Goal: Information Seeking & Learning: Learn about a topic

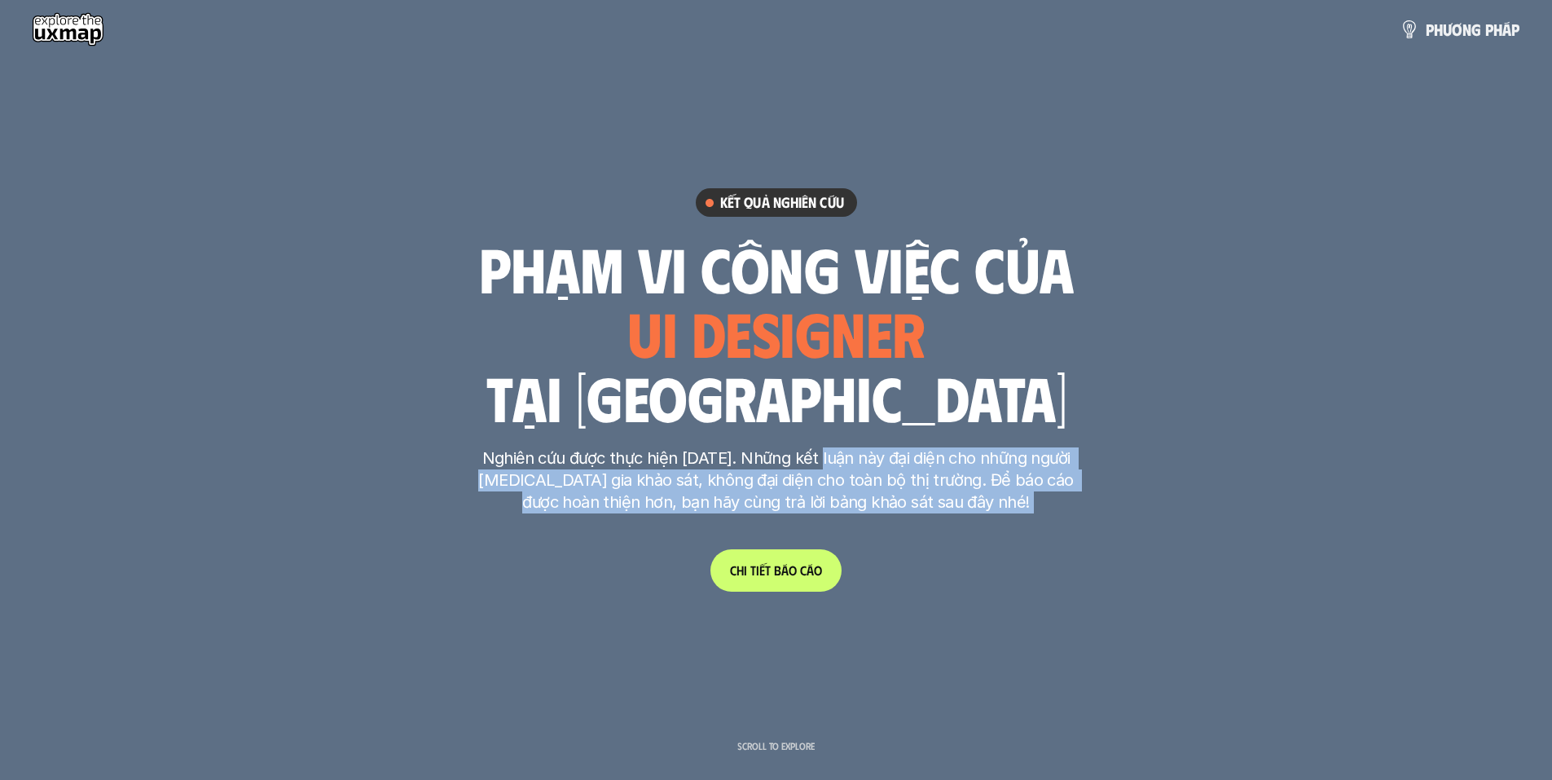
drag, startPoint x: 838, startPoint y: 460, endPoint x: 1110, endPoint y: 460, distance: 272.2
click at [768, 501] on p "Nghiên cứu được thực hiện [DATE]. Những kết luận này đại diện cho những người […" at bounding box center [776, 480] width 611 height 66
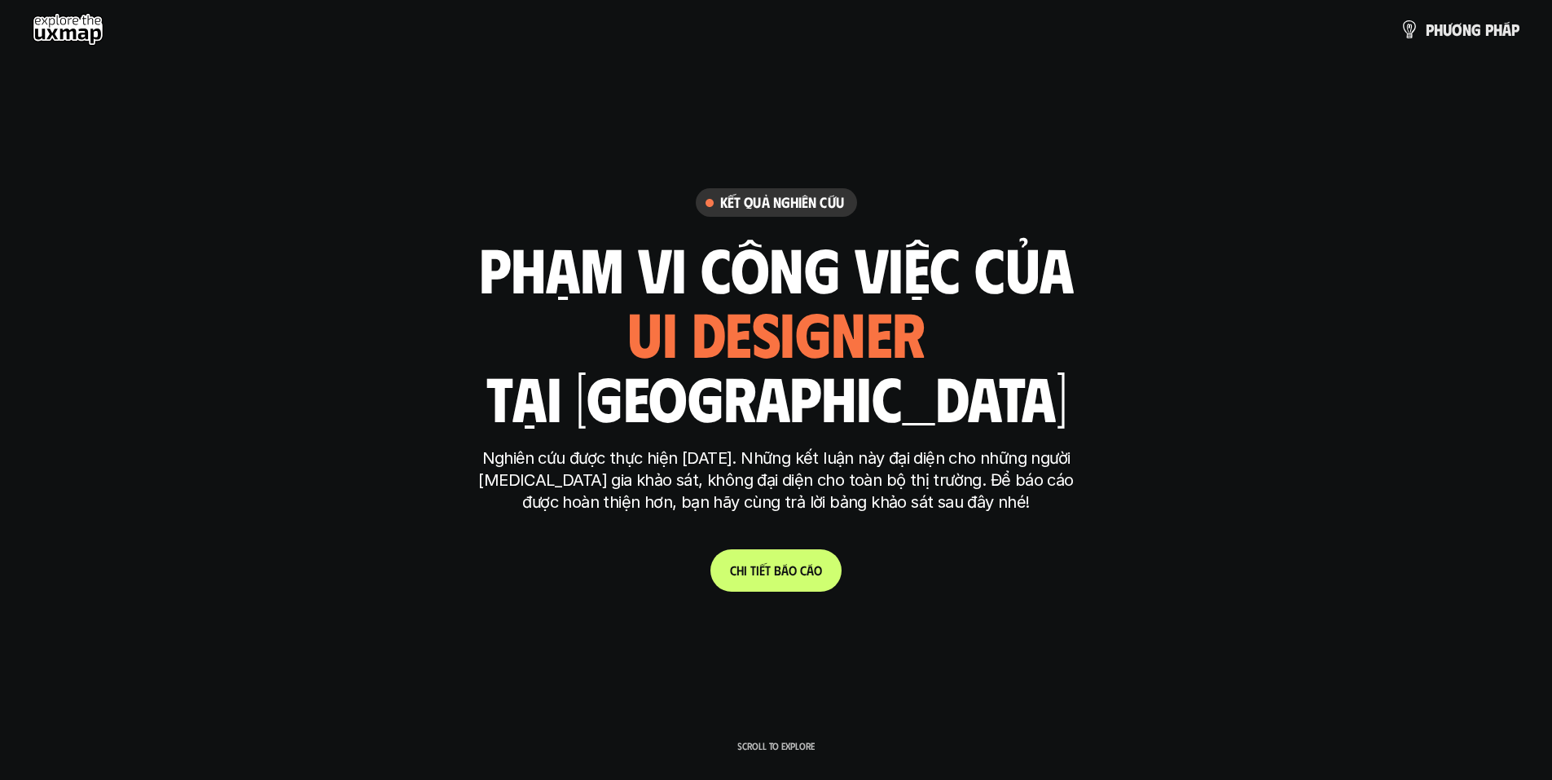
click at [1021, 492] on p "Nghiên cứu được thực hiện [DATE]. Những kết luận này đại diện cho những người […" at bounding box center [776, 480] width 611 height 66
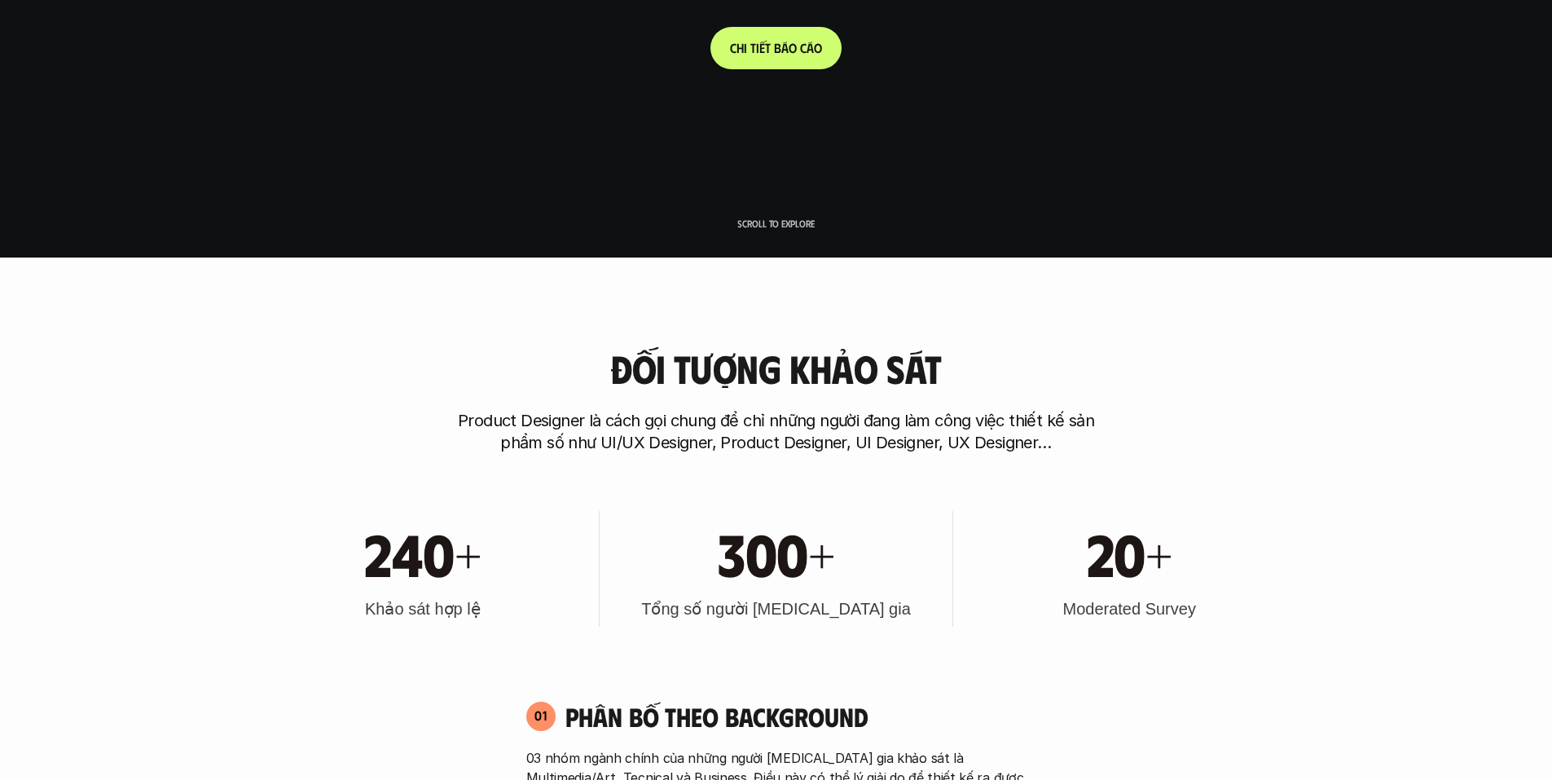
scroll to position [570, 0]
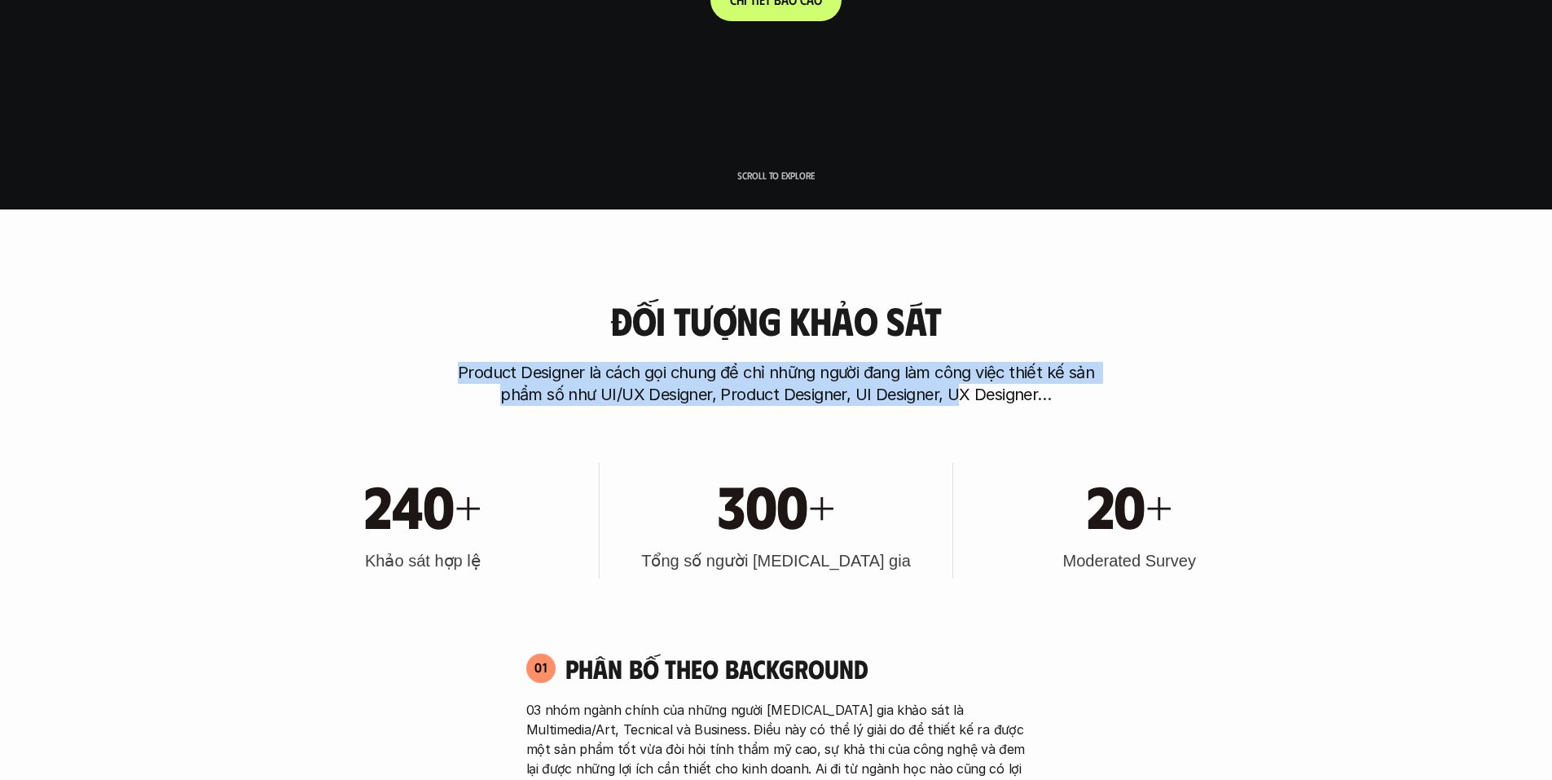
drag, startPoint x: 442, startPoint y: 370, endPoint x: 958, endPoint y: 398, distance: 517.4
click at [958, 398] on div "Đối tượng khảo sát Product Designer là cách gọi chung để chỉ những người đang l…" at bounding box center [776, 352] width 1043 height 107
click at [1099, 369] on p "Product Designer là cách gọi chung để chỉ những người đang làm công việc thiết …" at bounding box center [777, 384] width 652 height 44
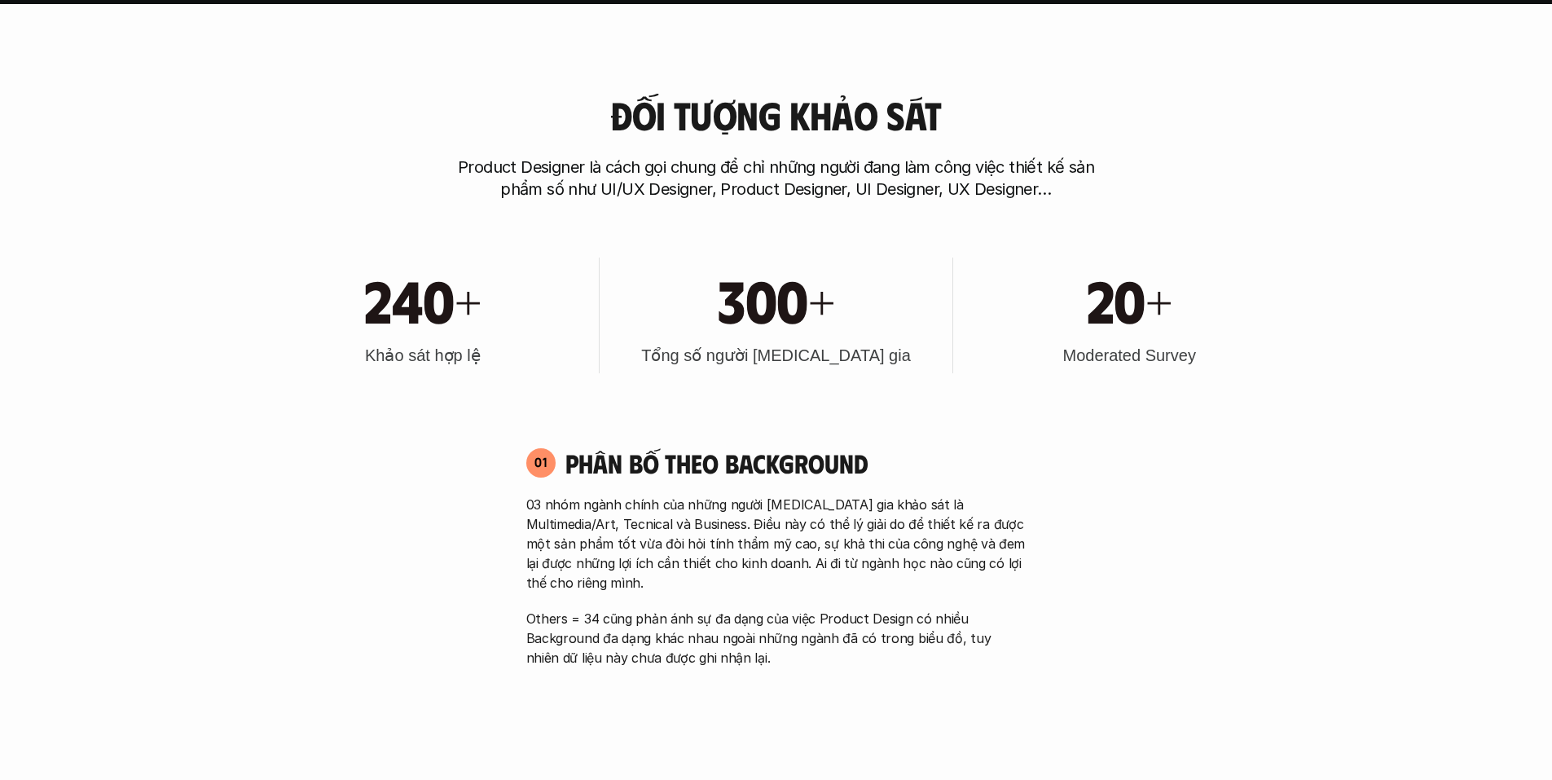
scroll to position [896, 0]
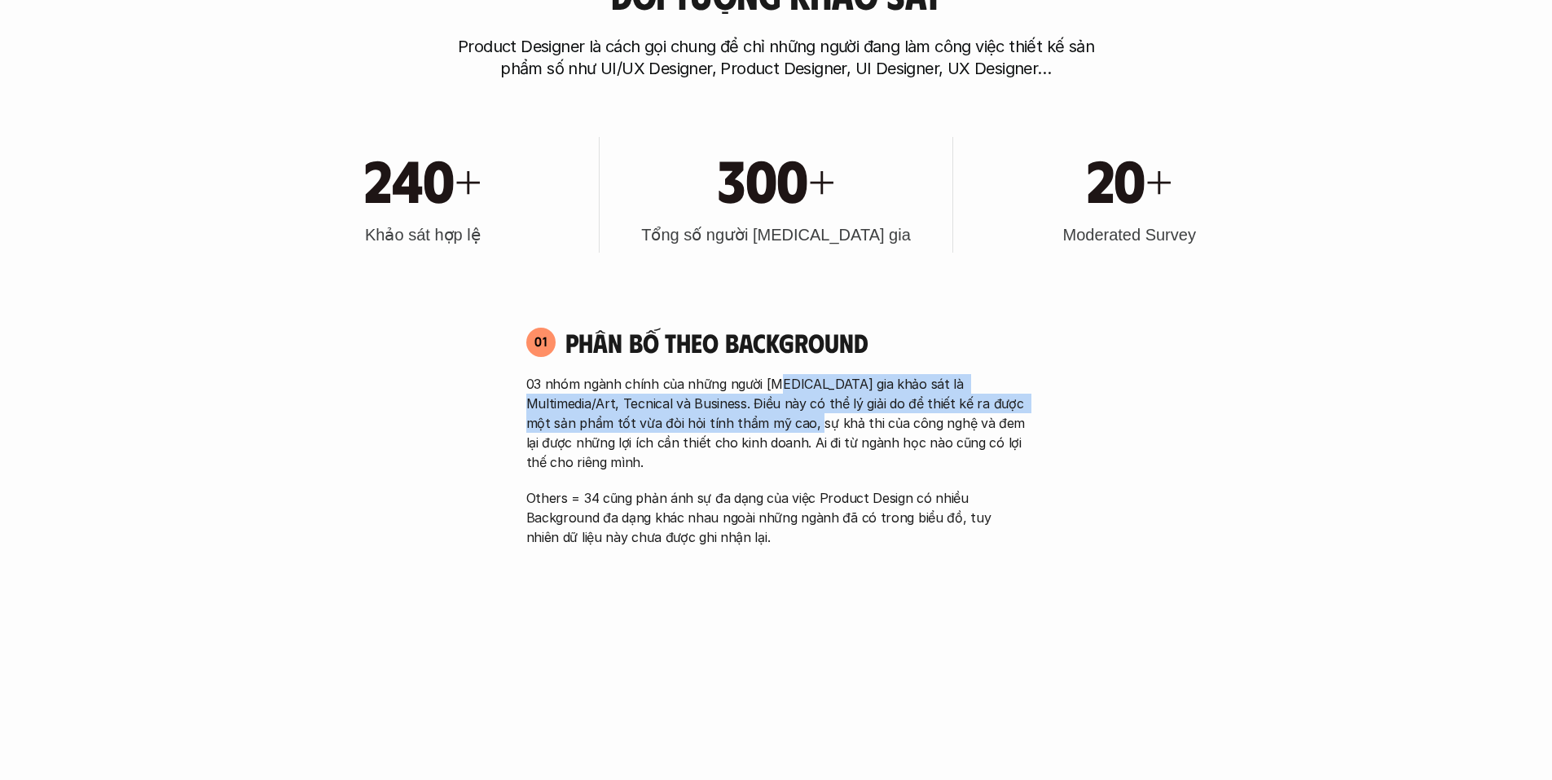
drag, startPoint x: 846, startPoint y: 381, endPoint x: 761, endPoint y: 420, distance: 93.3
click at [761, 420] on p "03 nhóm ngành chính của những người [MEDICAL_DATA] gia khảo sát là Multimedia/A…" at bounding box center [776, 423] width 500 height 98
click at [730, 402] on p "03 nhóm ngành chính của những người [MEDICAL_DATA] gia khảo sát là Multimedia/A…" at bounding box center [776, 423] width 500 height 98
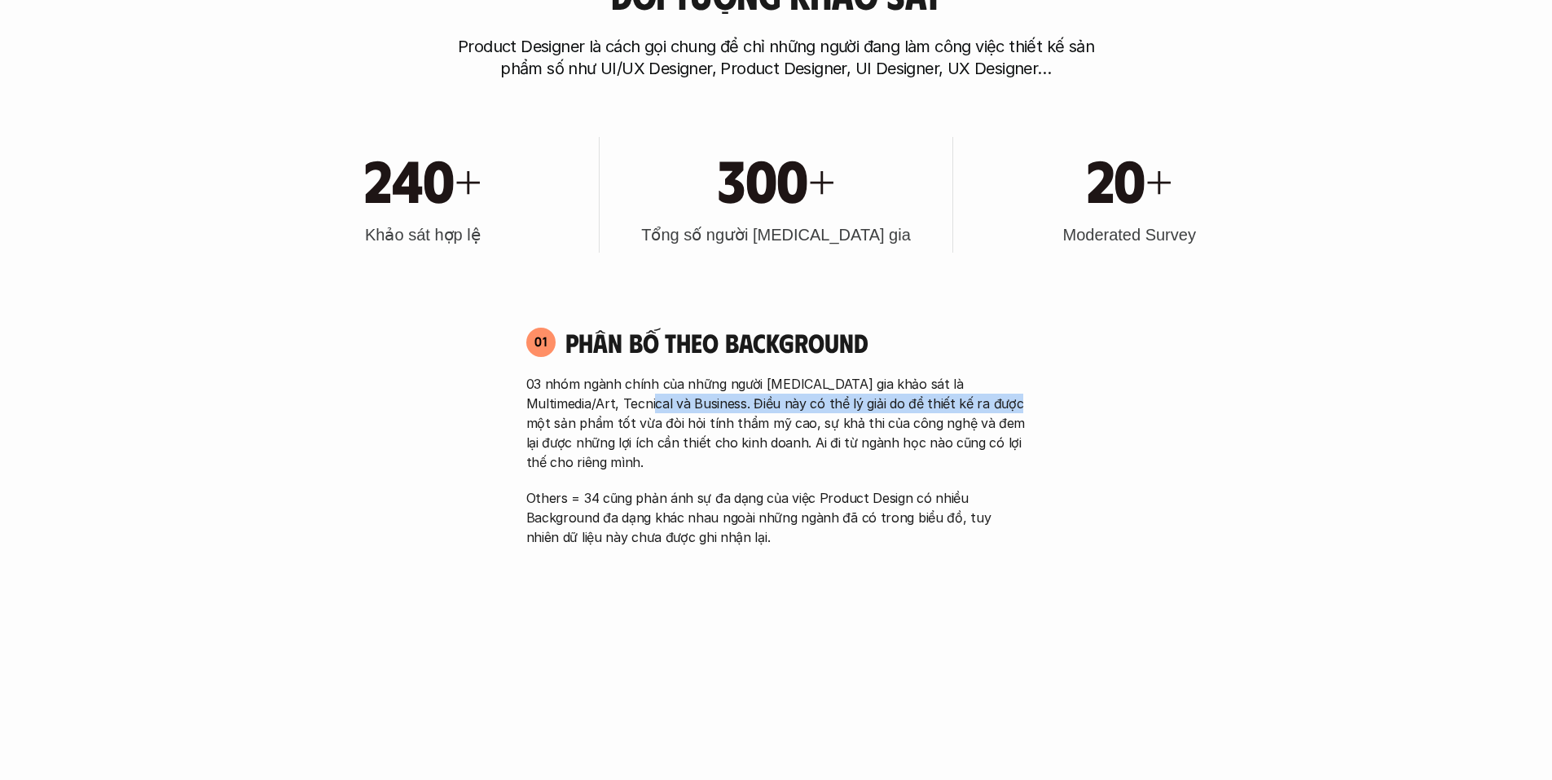
scroll to position [815, 0]
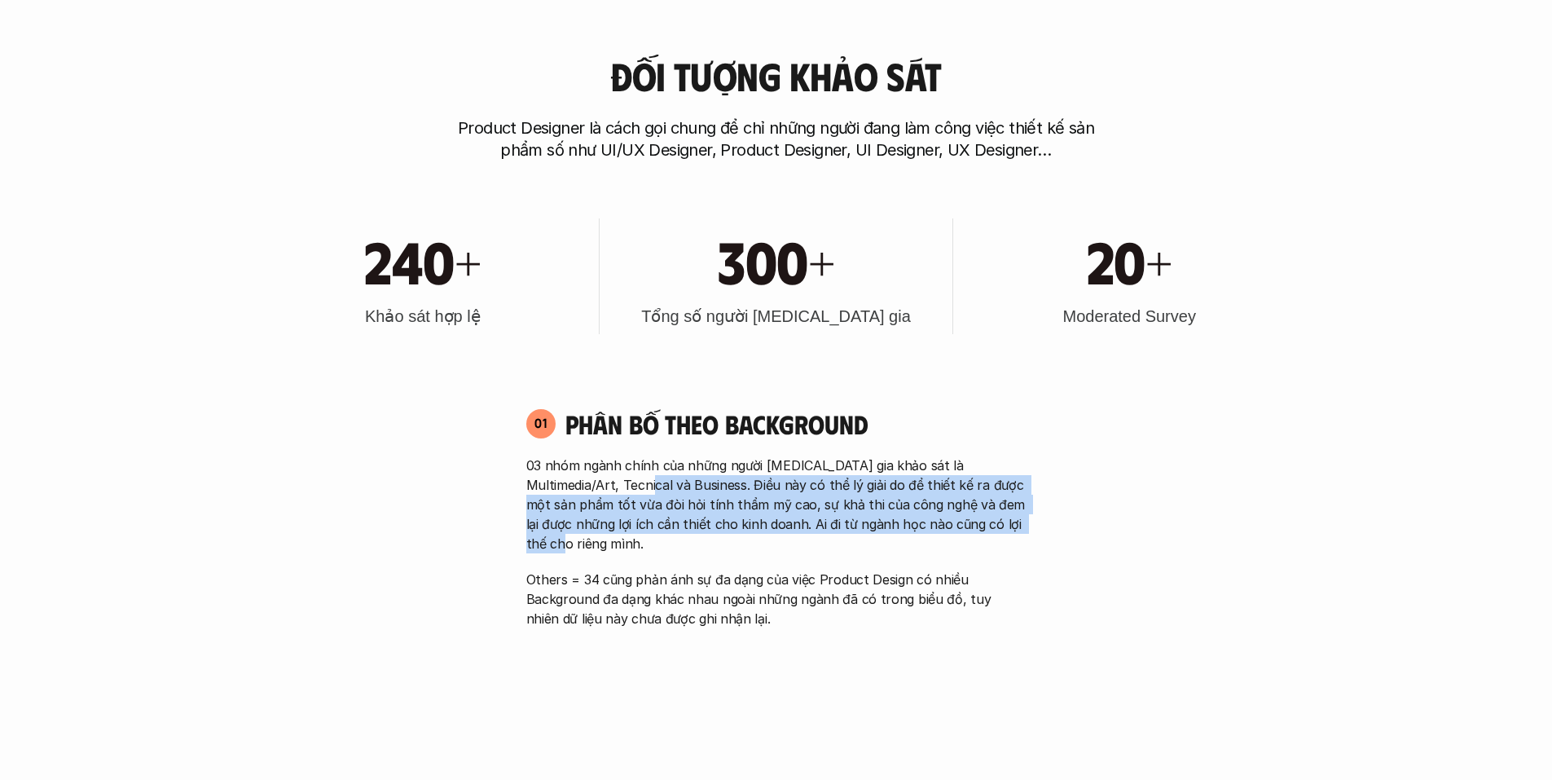
drag, startPoint x: 617, startPoint y: 403, endPoint x: 1000, endPoint y: 535, distance: 404.9
click at [1000, 535] on div "03 nhóm ngành chính của những người [MEDICAL_DATA] gia khảo sát là Multimedia/A…" at bounding box center [776, 542] width 500 height 173
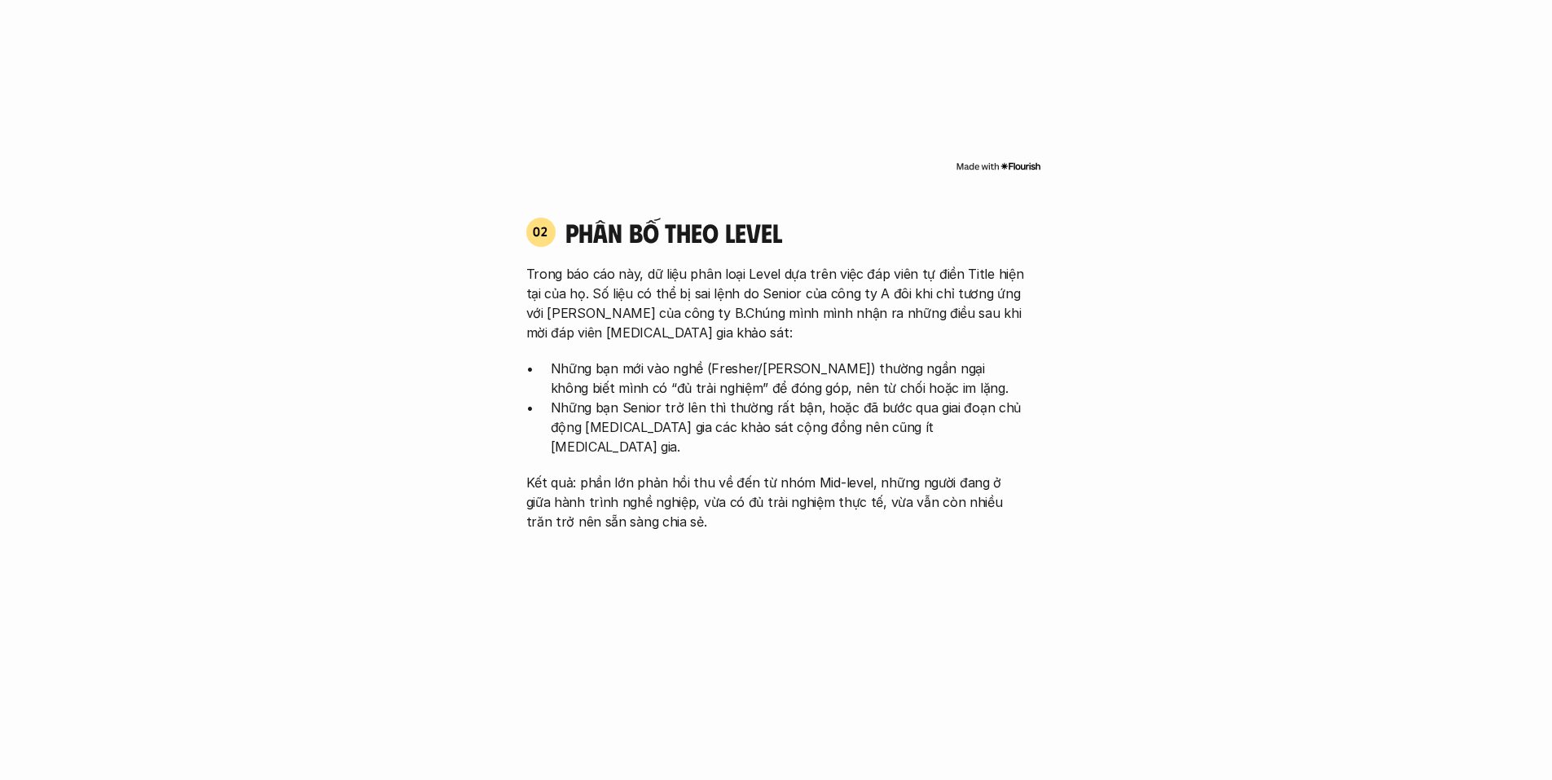
scroll to position [1630, 0]
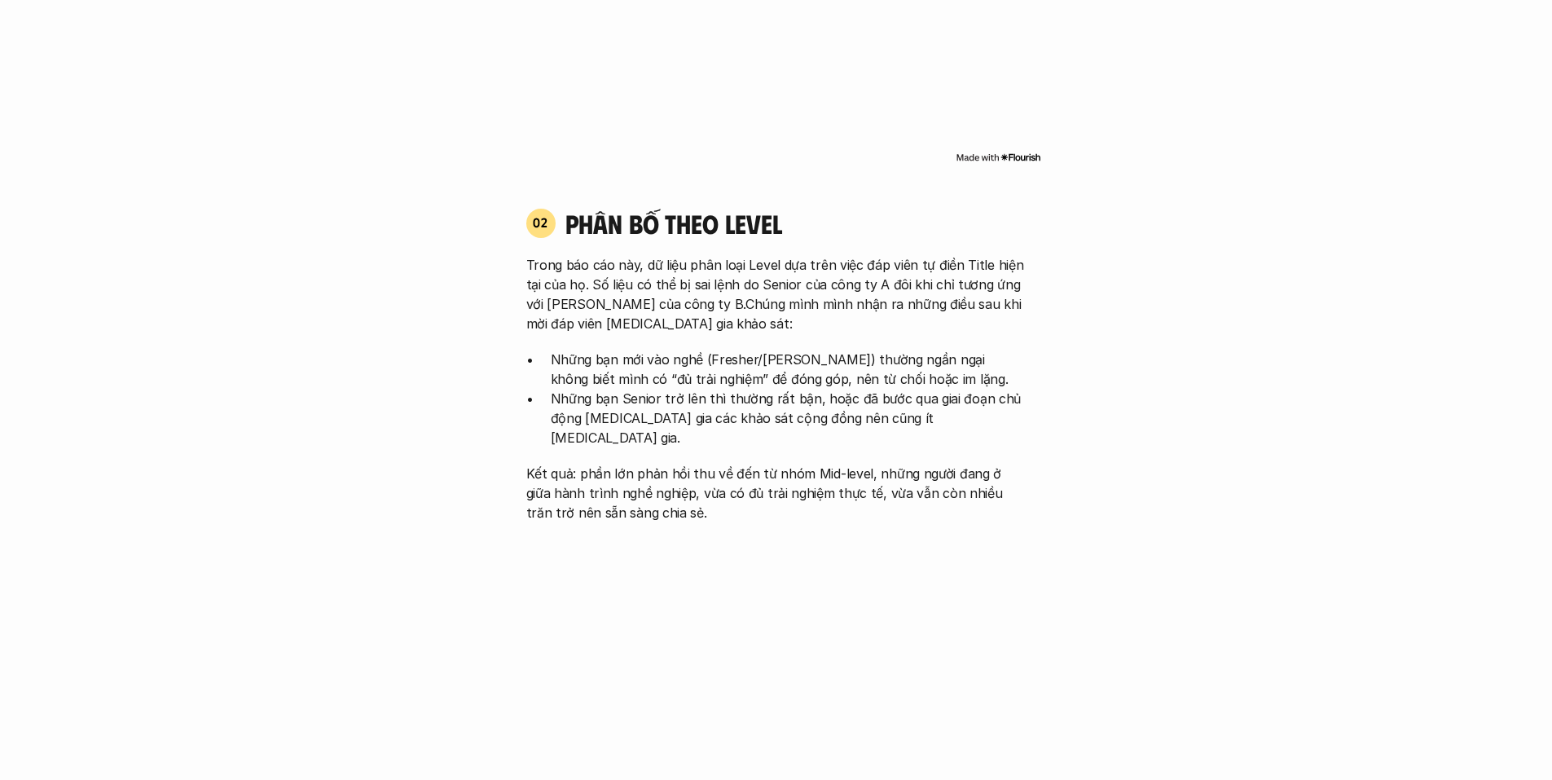
click at [707, 208] on h4 "phân bố theo Level" at bounding box center [796, 223] width 461 height 31
click at [936, 210] on h4 "phân bố theo Level" at bounding box center [796, 223] width 461 height 31
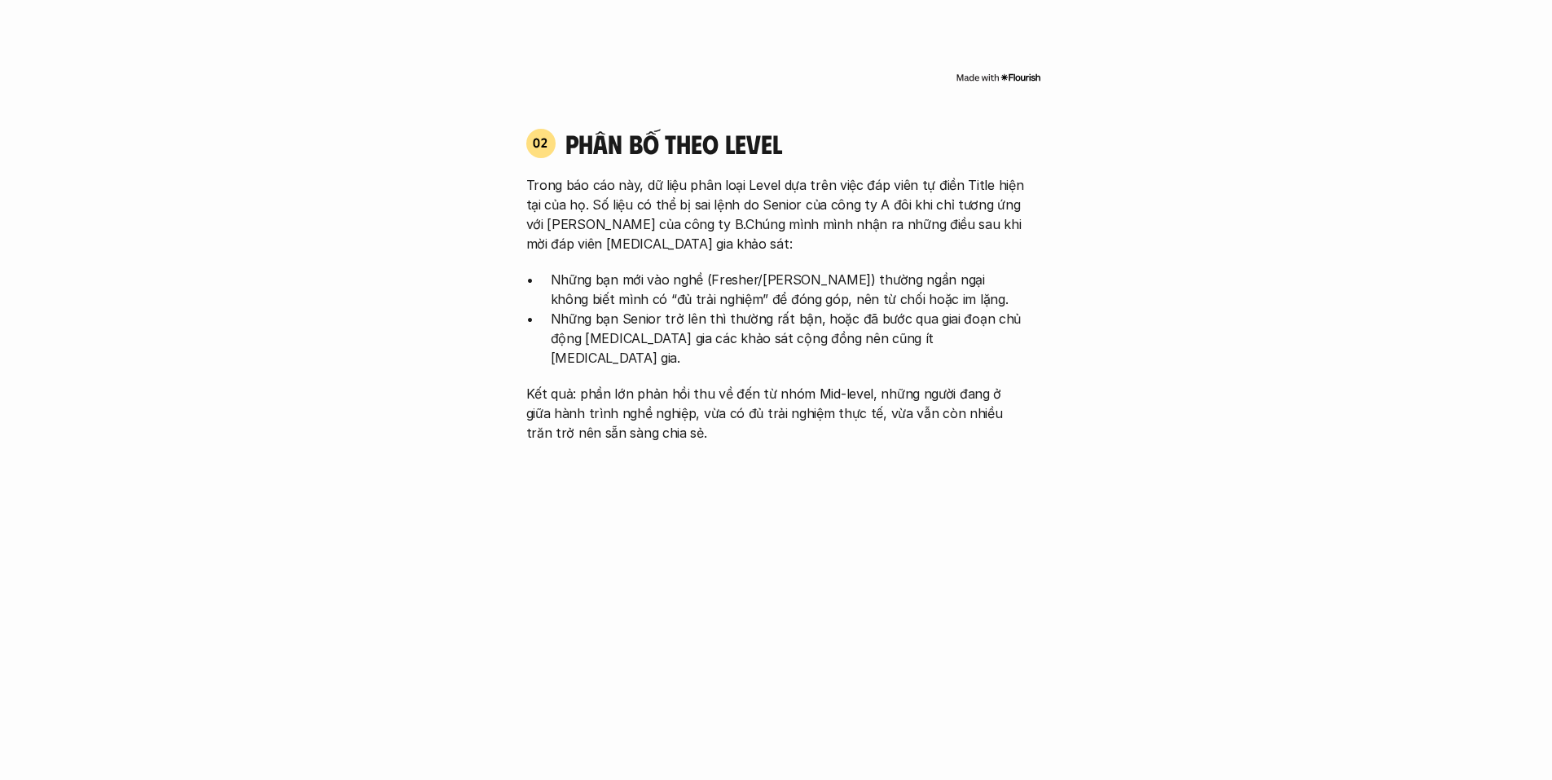
scroll to position [1711, 0]
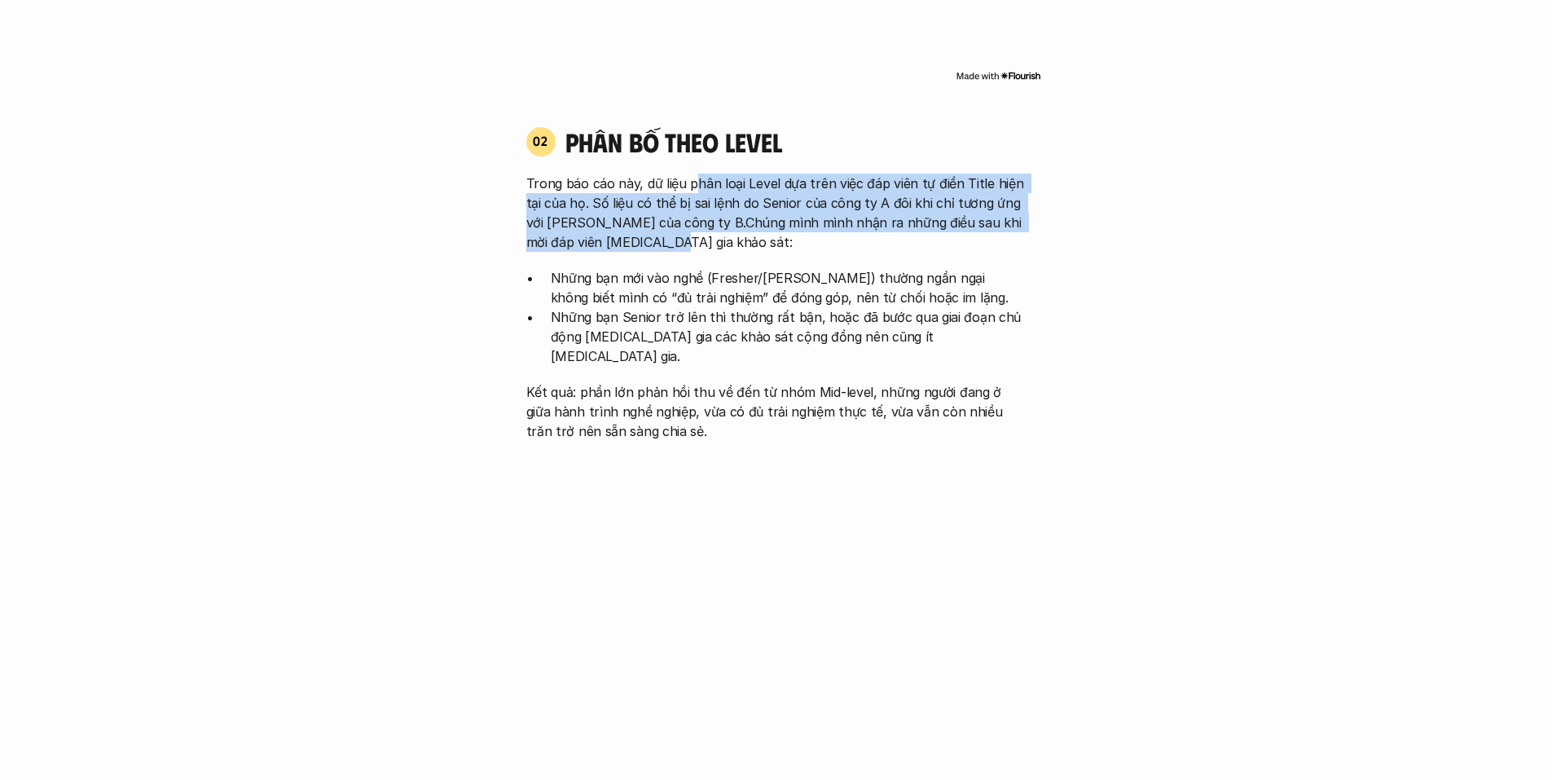
drag, startPoint x: 821, startPoint y: 171, endPoint x: 809, endPoint y: 223, distance: 53.4
click at [809, 223] on p "Trong báo cáo này, dữ liệu phân loại Level dựa trên việc đáp viên tự điền Title…" at bounding box center [776, 213] width 500 height 78
click at [1028, 227] on div "02 phân bố theo Level Trong báo cáo này, dữ liệu phân loại Level dựa trên việc …" at bounding box center [777, 282] width 530 height 315
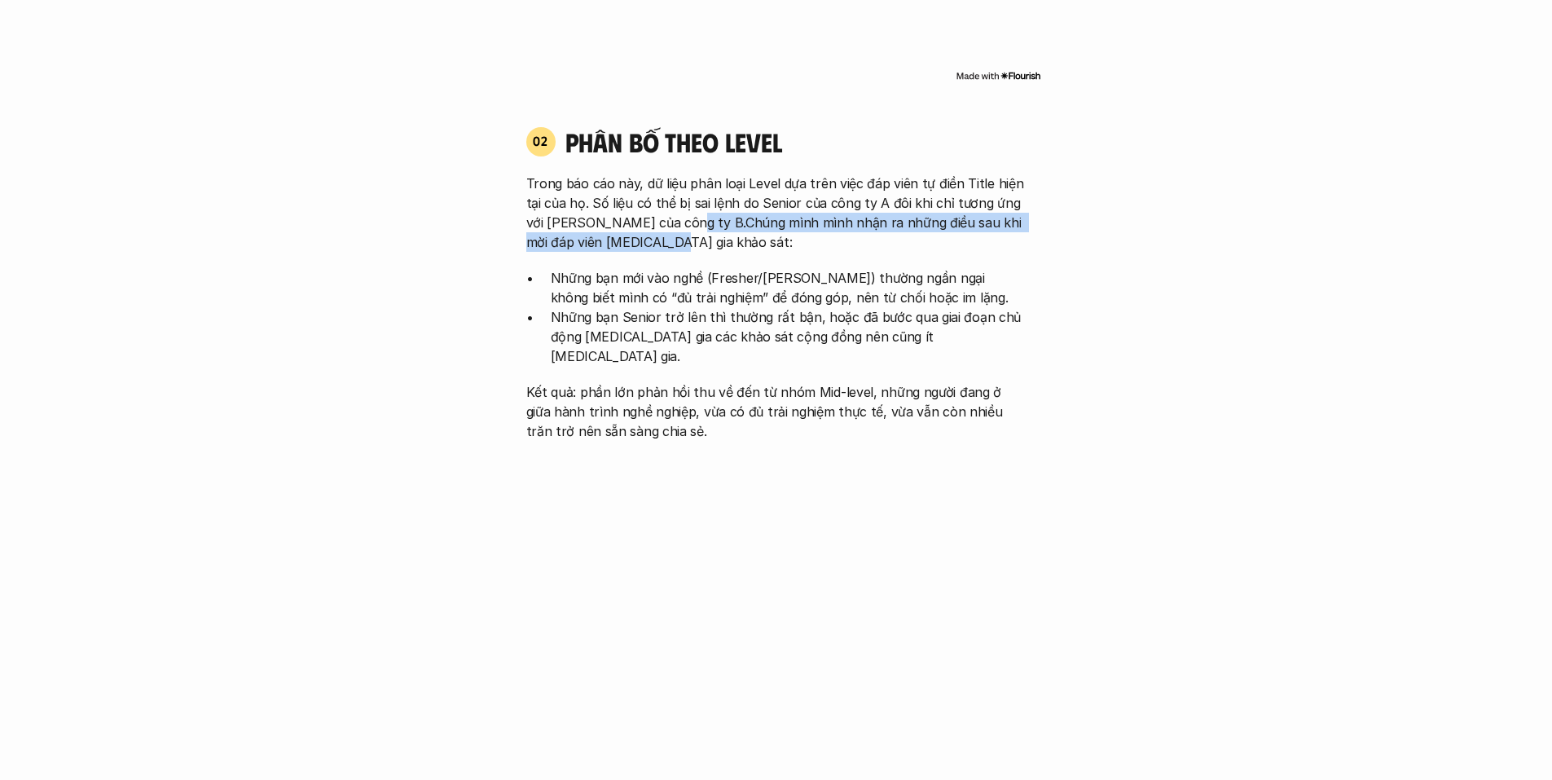
drag, startPoint x: 673, startPoint y: 206, endPoint x: 986, endPoint y: 227, distance: 313.6
click at [986, 227] on p "Trong báo cáo này, dữ liệu phân loại Level dựa trên việc đáp viên tự điền Title…" at bounding box center [776, 213] width 500 height 78
click at [749, 234] on div "Trong báo cáo này, dữ liệu phân loại Level dựa trên việc đáp viên tự điền Title…" at bounding box center [776, 307] width 500 height 267
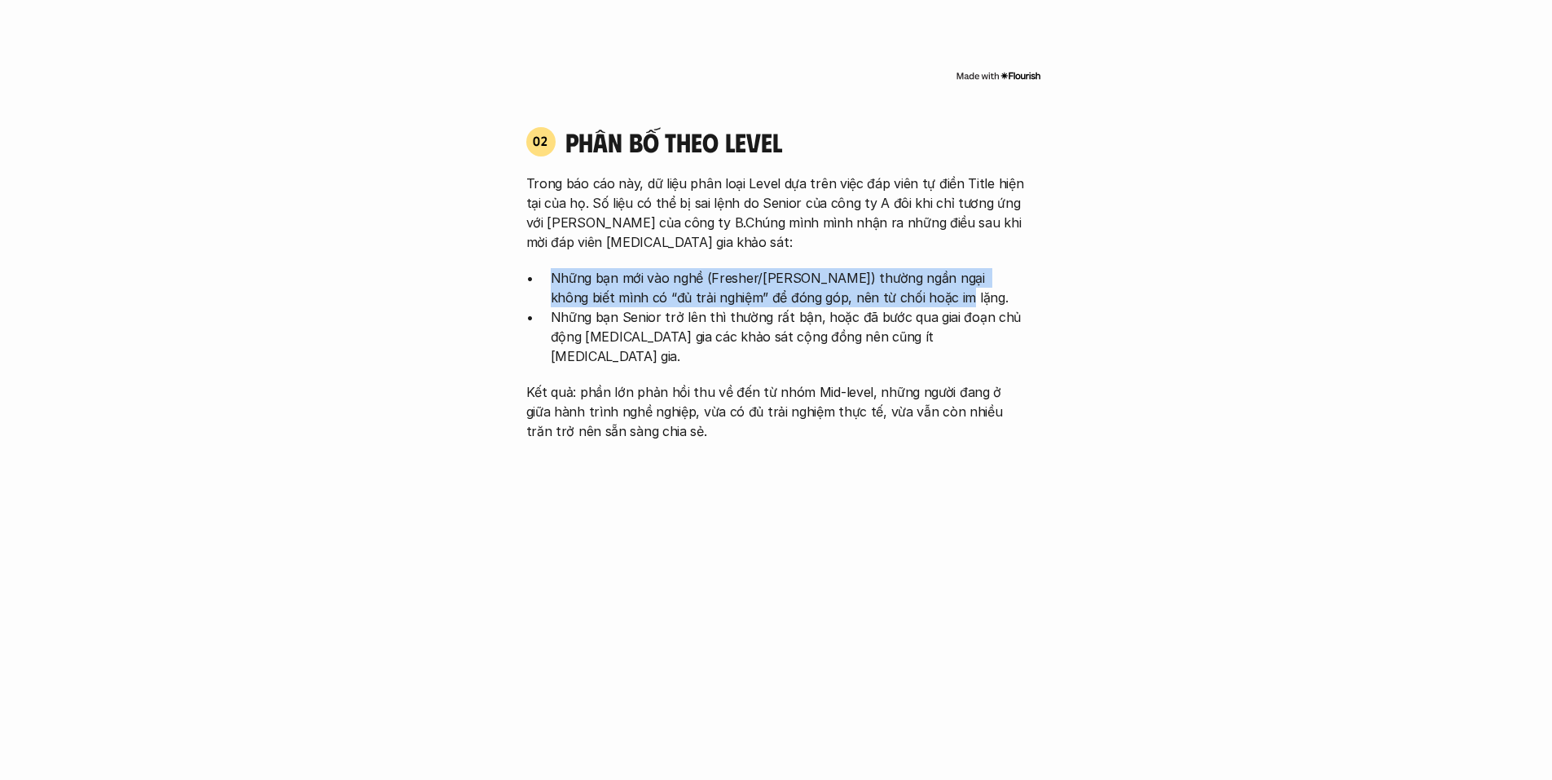
drag, startPoint x: 542, startPoint y: 253, endPoint x: 1011, endPoint y: 278, distance: 469.3
click at [1011, 278] on ul "Những bạn mới vào nghề (Fresher/[PERSON_NAME]) thường ngần ngại không biết mình…" at bounding box center [776, 317] width 500 height 98
click at [962, 268] on p "Những bạn mới vào nghề (Fresher/[PERSON_NAME]) thường ngần ngại không biết mình…" at bounding box center [789, 287] width 476 height 39
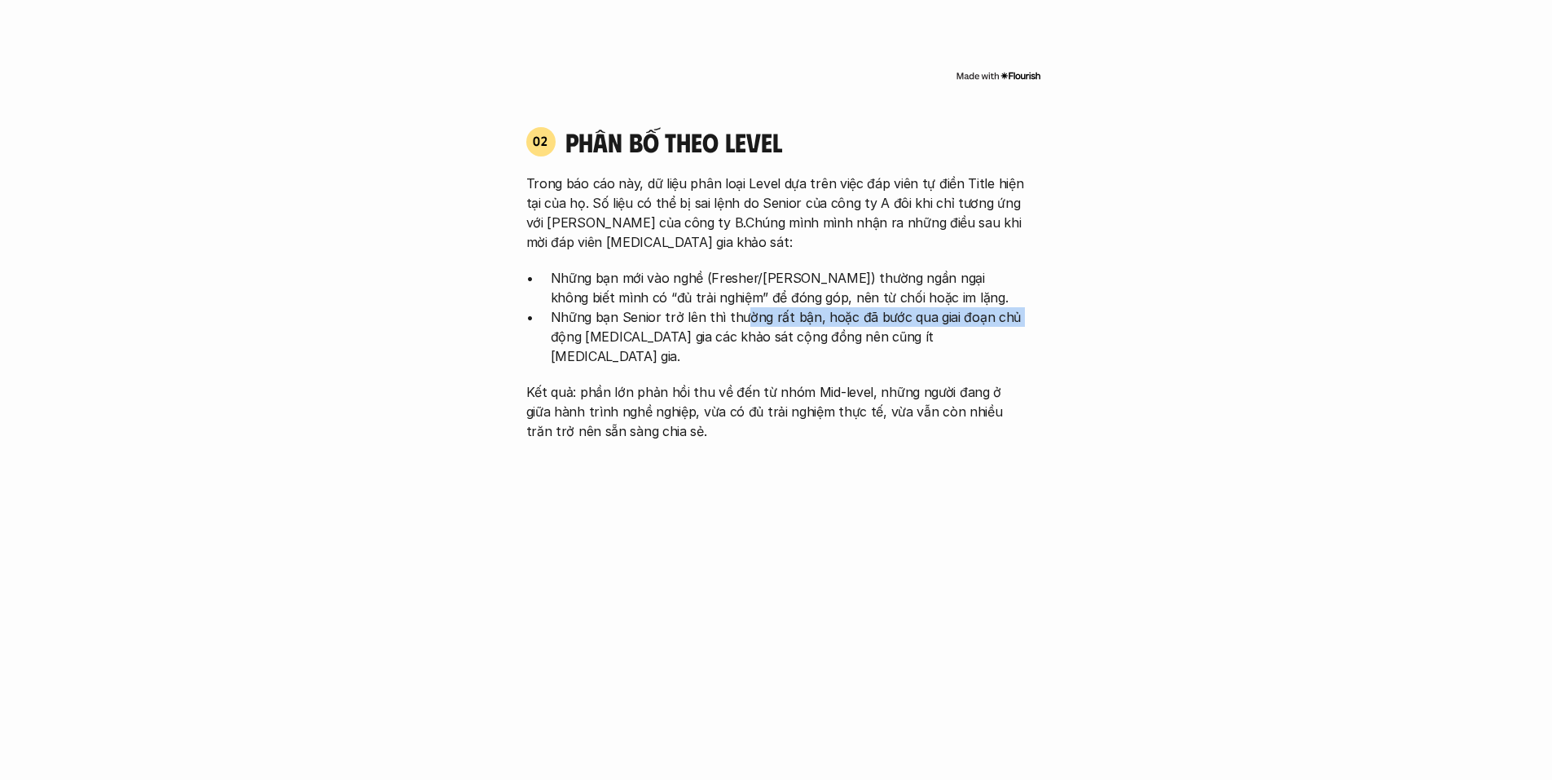
drag, startPoint x: 536, startPoint y: 309, endPoint x: 737, endPoint y: 306, distance: 200.5
click at [737, 306] on ul "Những bạn mới vào nghề (Fresher/[PERSON_NAME]) thường ngần ngại không biết mình…" at bounding box center [776, 317] width 500 height 98
click at [815, 307] on p "Những bạn Senior trở lên thì thường rất bận, hoặc đã bước qua giai đoạn chủ độn…" at bounding box center [789, 336] width 476 height 59
drag, startPoint x: 816, startPoint y: 295, endPoint x: 817, endPoint y: 324, distance: 28.5
click at [733, 324] on p "Những bạn Senior trở lên thì thường rất bận, hoặc đã bước qua giai đoạn chủ độn…" at bounding box center [789, 336] width 476 height 59
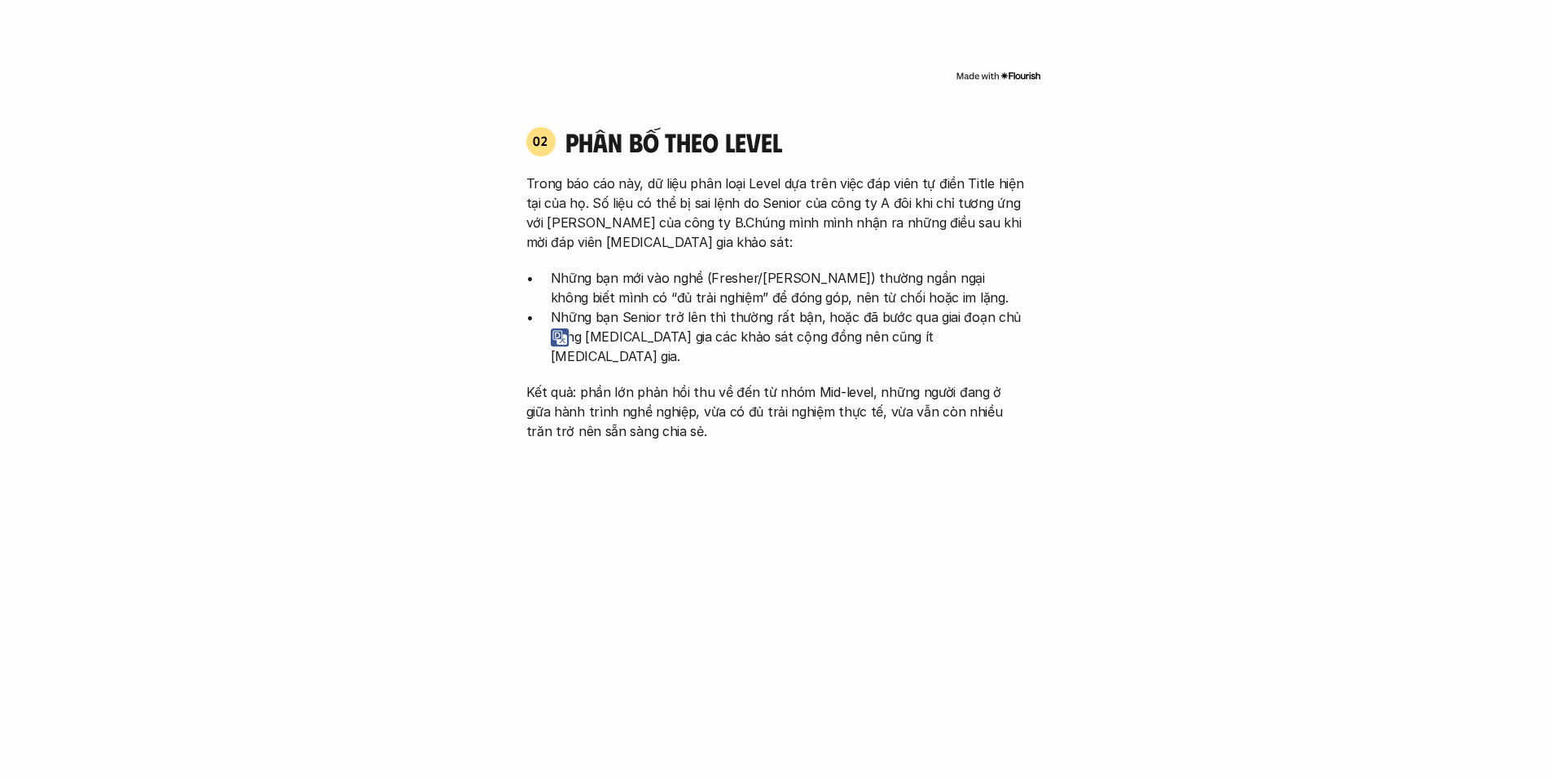
click at [953, 324] on p "Những bạn Senior trở lên thì thường rất bận, hoặc đã bước qua giai đoạn chủ độn…" at bounding box center [789, 336] width 476 height 59
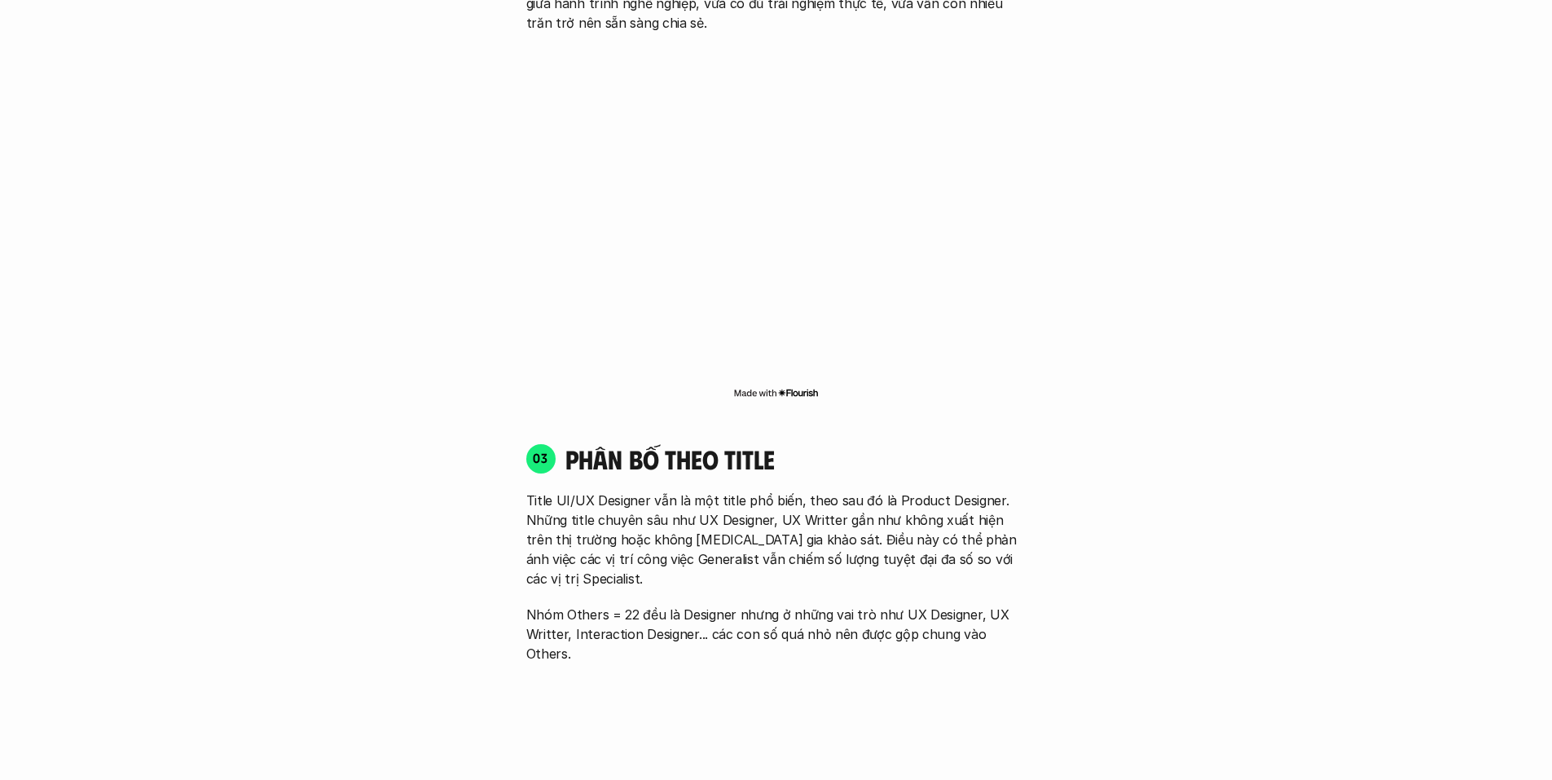
scroll to position [2282, 0]
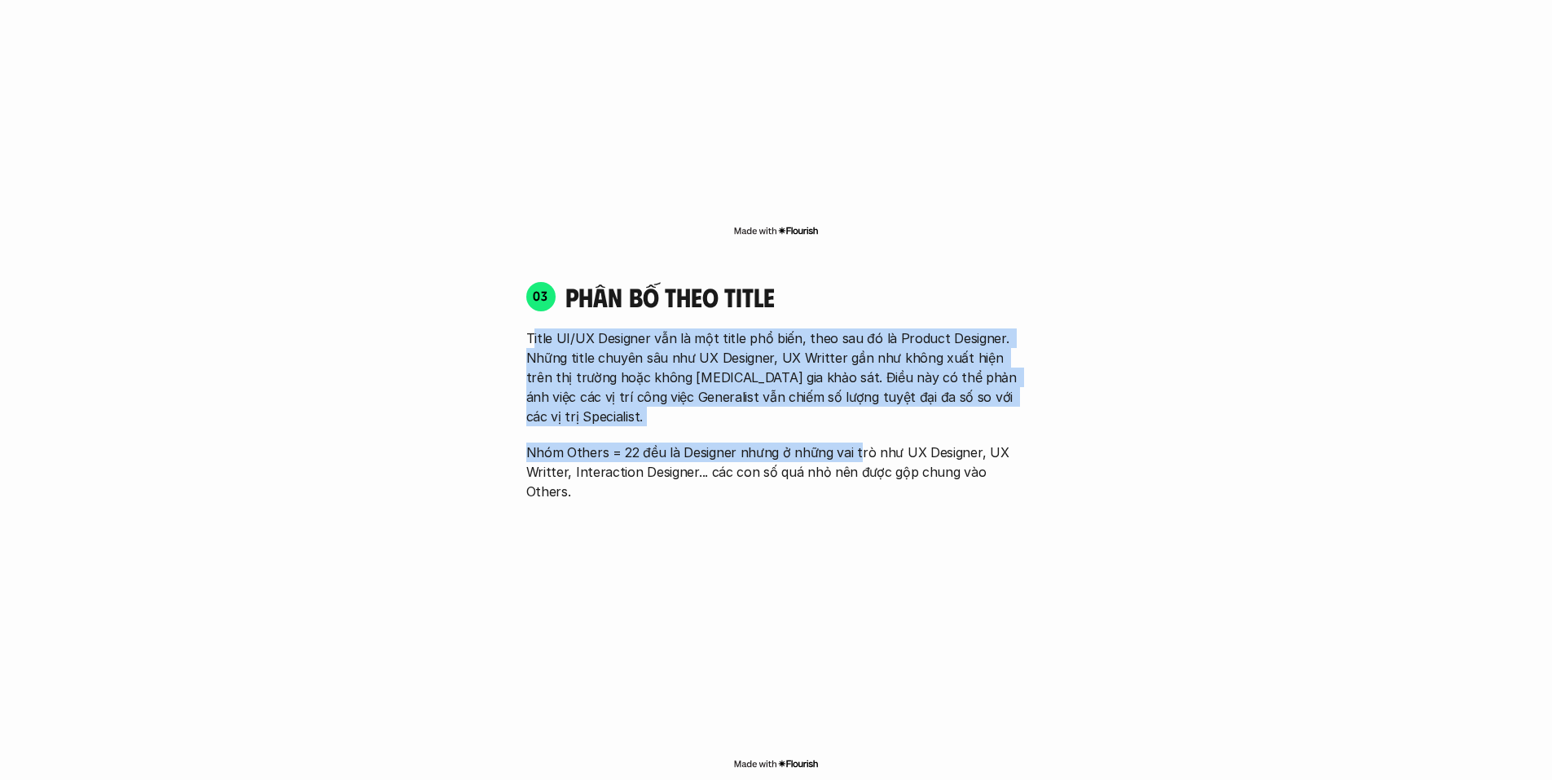
drag, startPoint x: 535, startPoint y: 300, endPoint x: 980, endPoint y: 387, distance: 452.6
click at [853, 386] on div "Title UI/UX Designer vẫn là một title phổ biến, theo sau đó là Product Designer…" at bounding box center [776, 414] width 500 height 173
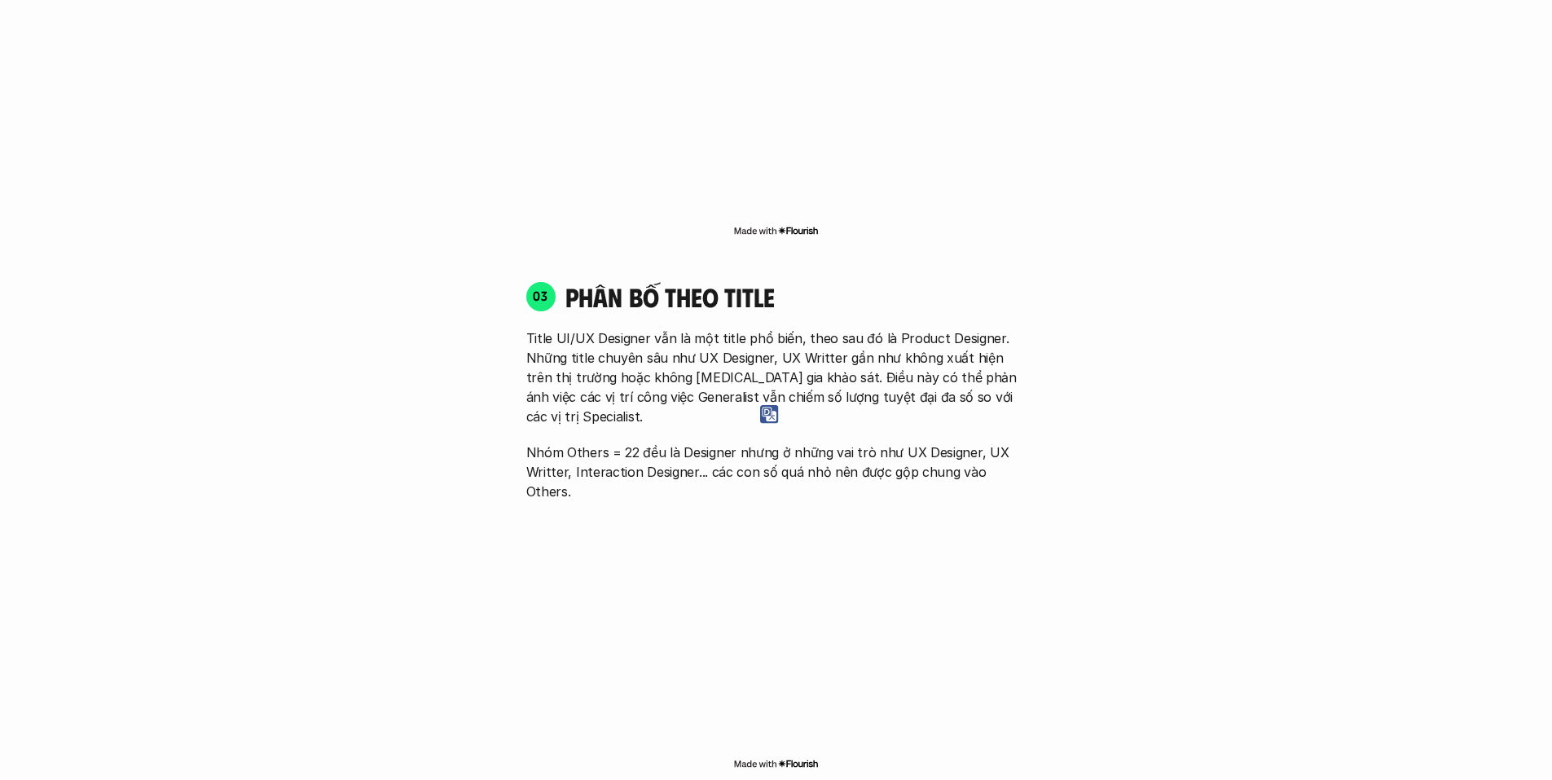
click at [981, 443] on p "Nhóm Others = 22 đều là Designer nhưng ở những vai trò như UX Designer, UX Writ…" at bounding box center [776, 472] width 500 height 59
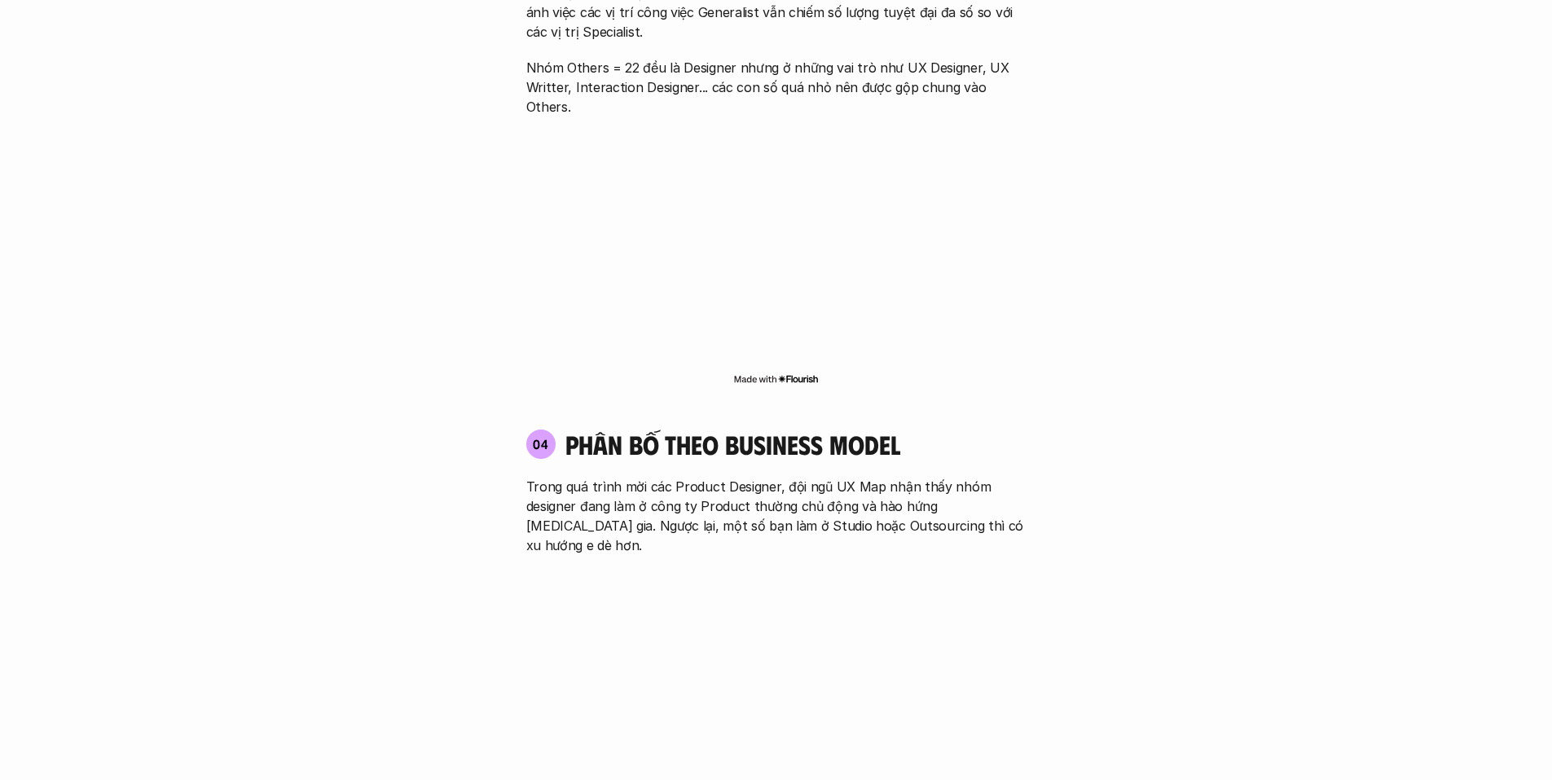
scroll to position [2689, 0]
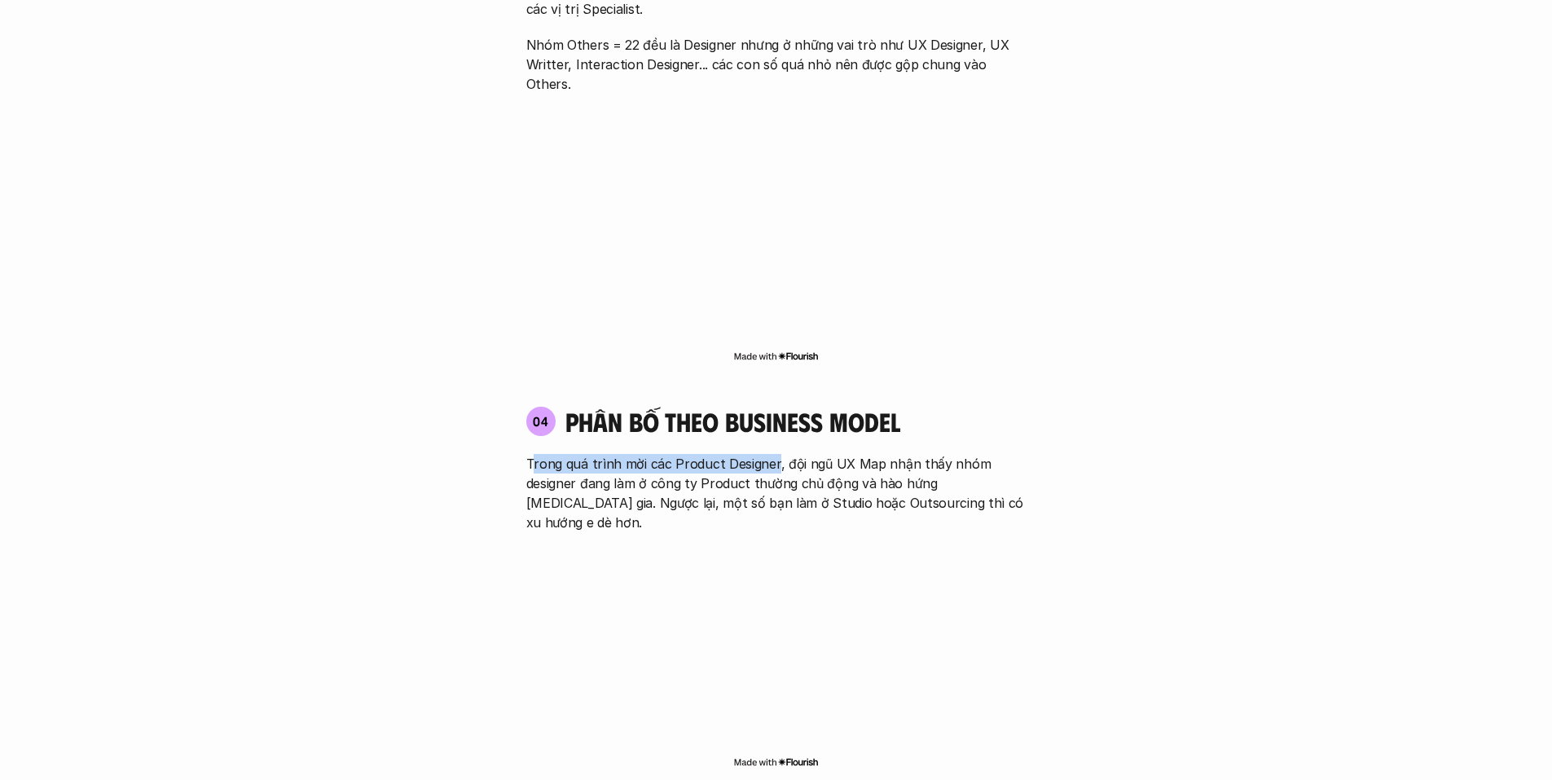
drag, startPoint x: 534, startPoint y: 391, endPoint x: 772, endPoint y: 388, distance: 238.0
click at [772, 454] on p "Trong quá trình mời các Product Designer, đội ngũ UX Map nhận thấy nhóm designe…" at bounding box center [776, 493] width 500 height 78
click at [909, 454] on p "Trong quá trình mời các Product Designer, đội ngũ UX Map nhận thấy nhóm designe…" at bounding box center [776, 493] width 500 height 78
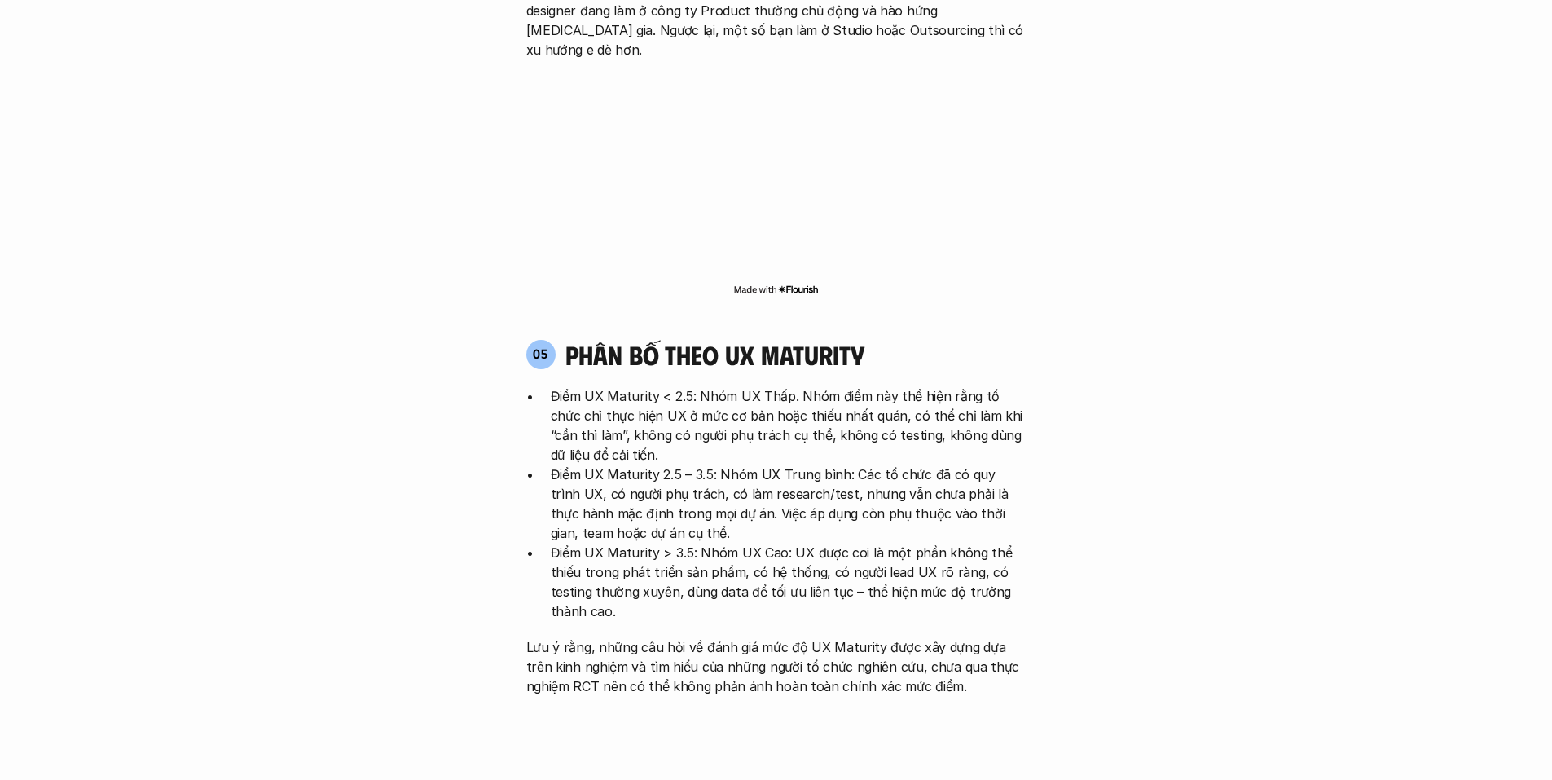
scroll to position [3178, 0]
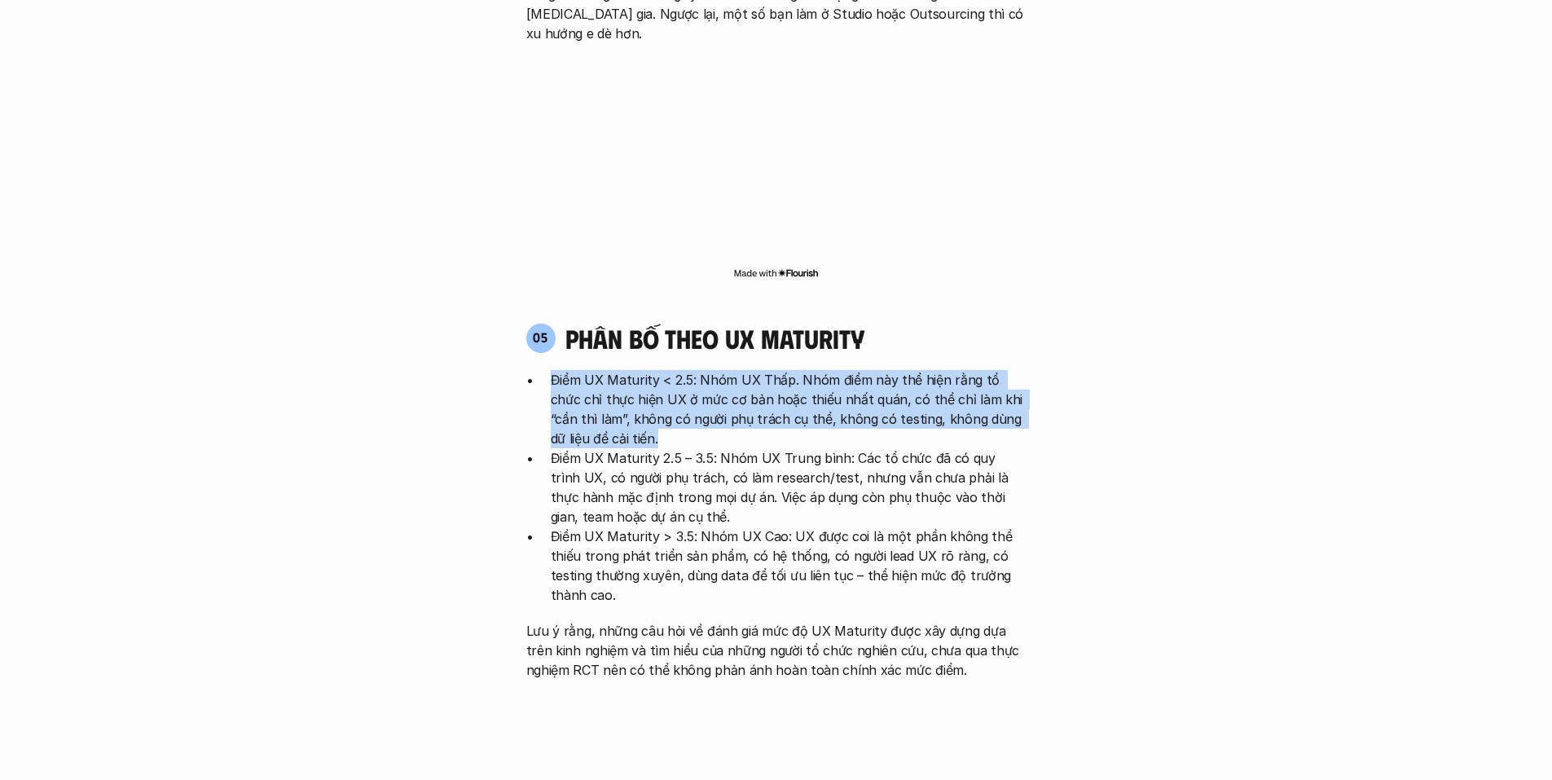
drag, startPoint x: 555, startPoint y: 284, endPoint x: 698, endPoint y: 332, distance: 151.3
click at [698, 370] on p "Điểm UX Maturity < 2.5: Nhóm UX Thấp. Nhóm điểm này thể hiện rằng tổ chức chỉ t…" at bounding box center [789, 409] width 476 height 78
click at [646, 370] on p "Điểm UX Maturity < 2.5: Nhóm UX Thấp. Nhóm điểm này thể hiện rằng tổ chức chỉ t…" at bounding box center [789, 409] width 476 height 78
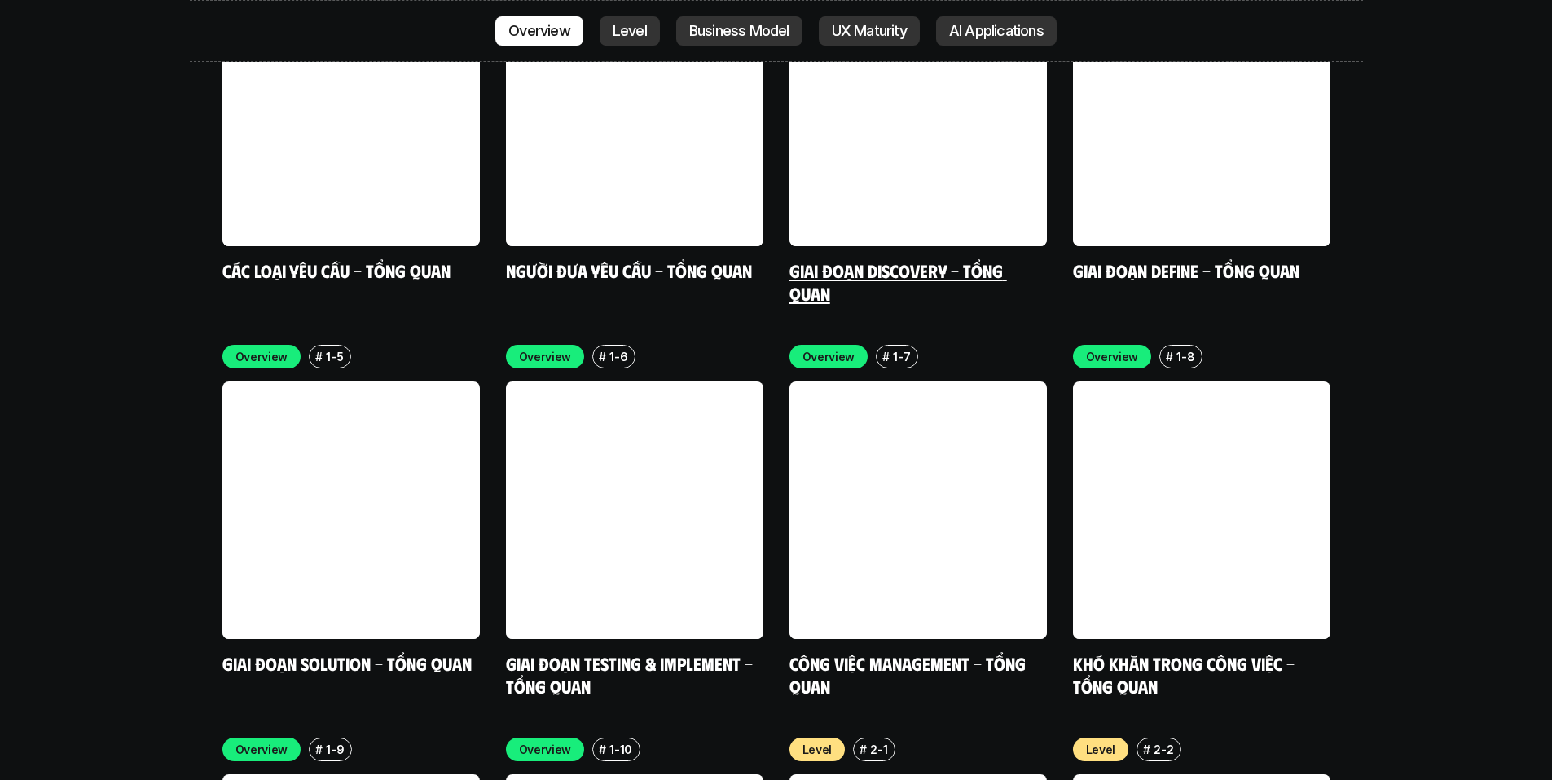
scroll to position [5378, 0]
